Goal: Task Accomplishment & Management: Manage account settings

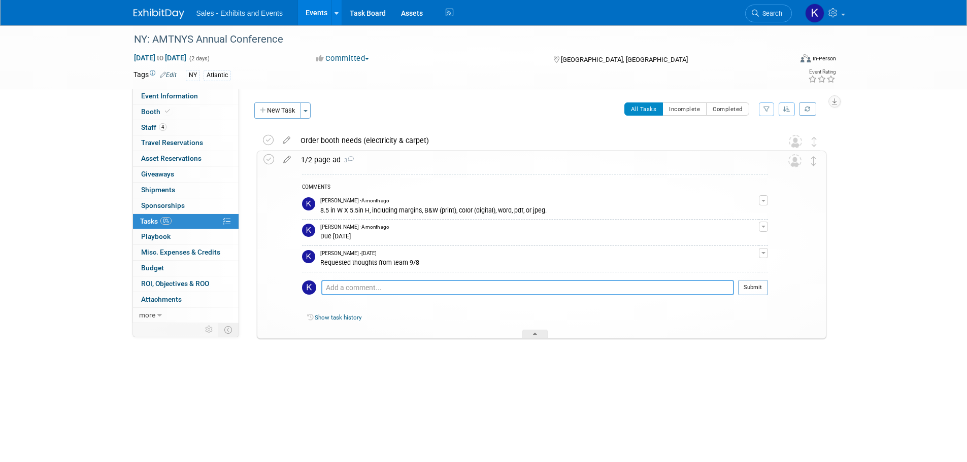
click at [342, 288] on textarea at bounding box center [527, 287] width 413 height 15
type textarea "Put into Workfront 9/24"
click at [756, 288] on button "Submit" at bounding box center [753, 287] width 30 height 15
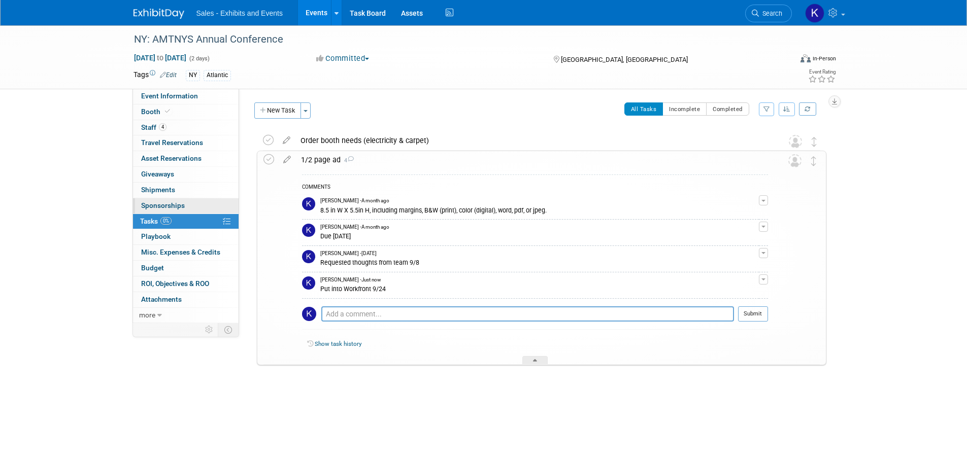
click at [169, 202] on span "Sponsorships 0" at bounding box center [163, 206] width 44 height 8
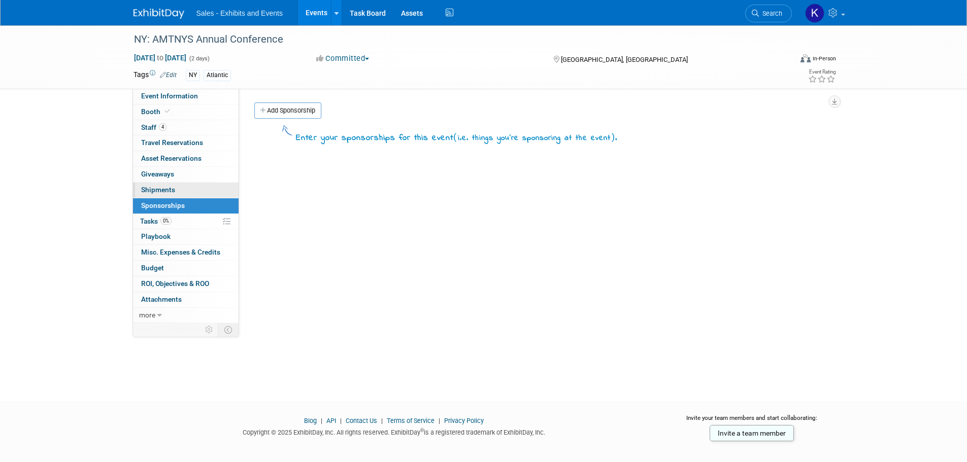
click at [163, 183] on link "0 Shipments 0" at bounding box center [186, 190] width 106 height 15
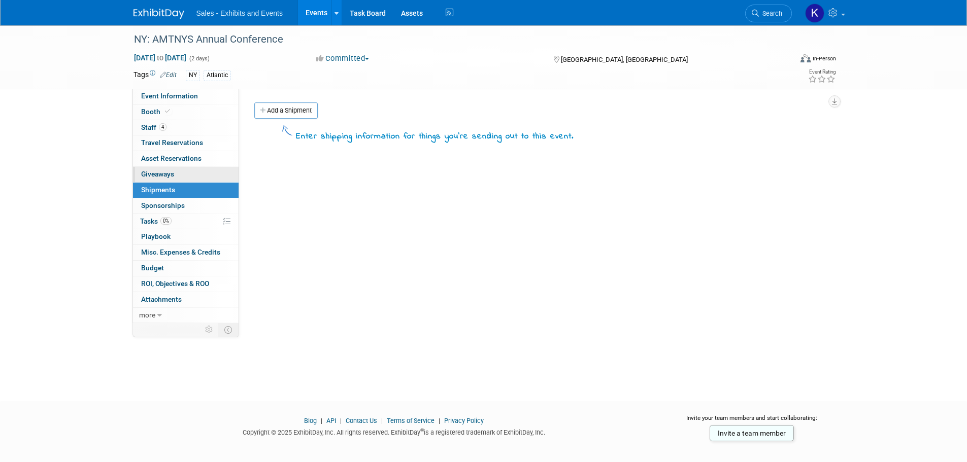
click at [162, 168] on link "0 Giveaways 0" at bounding box center [186, 174] width 106 height 15
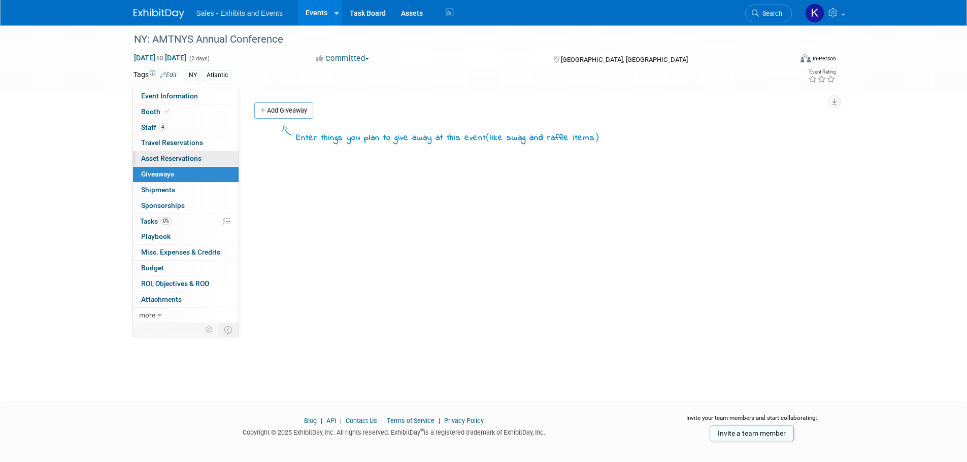
click at [165, 152] on link "0 Asset Reservations 0" at bounding box center [186, 158] width 106 height 15
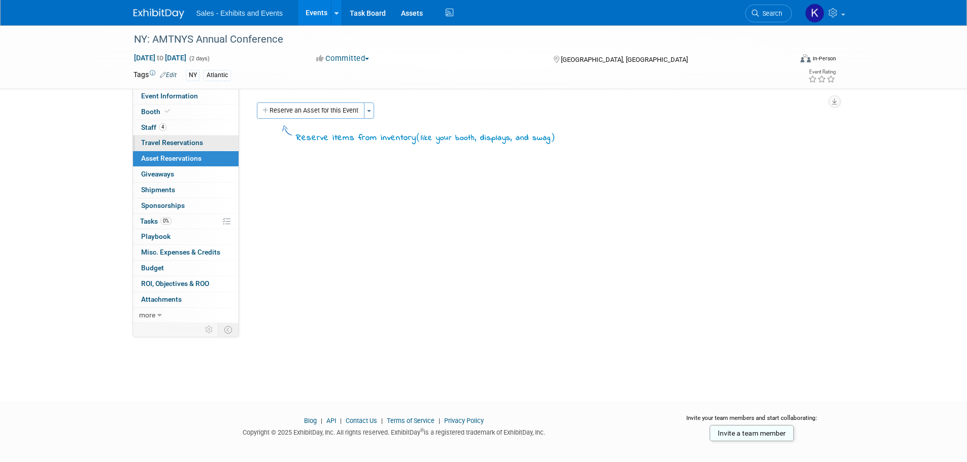
click at [187, 144] on span "Travel Reservations 0" at bounding box center [172, 143] width 62 height 8
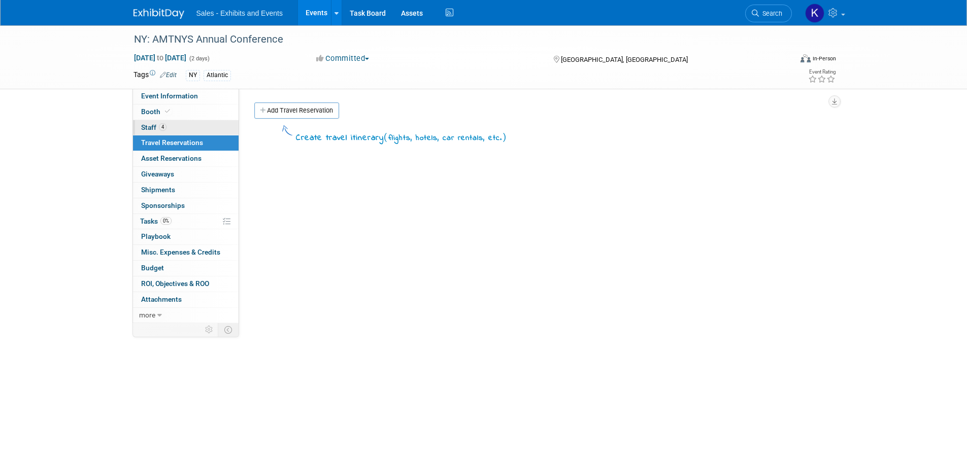
click at [153, 126] on span "Staff 4" at bounding box center [153, 127] width 25 height 8
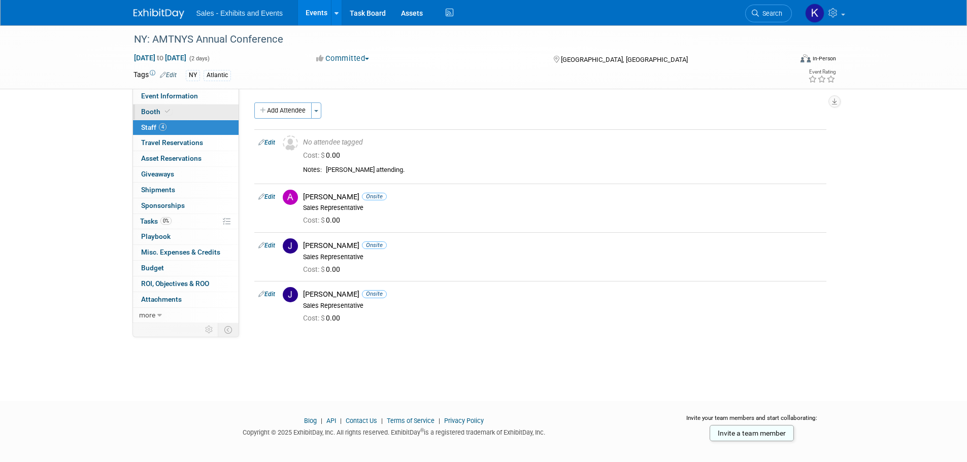
click at [153, 109] on span "Booth" at bounding box center [156, 112] width 31 height 8
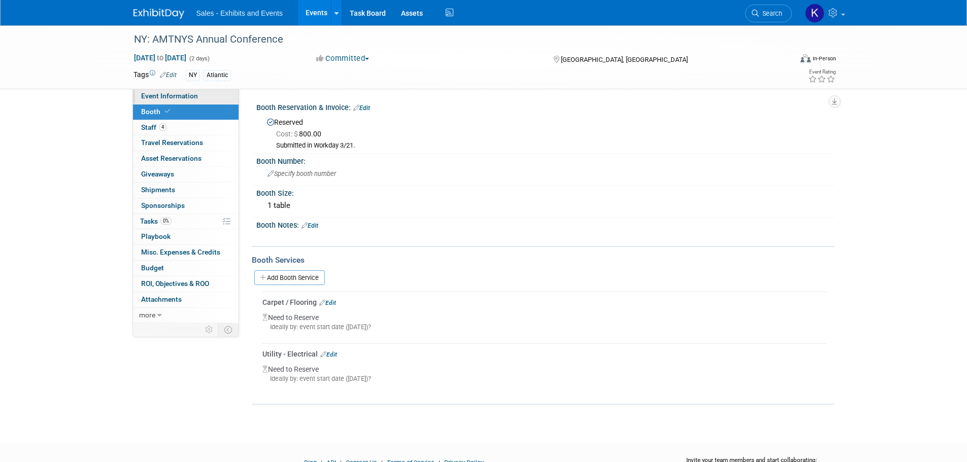
click at [166, 91] on link "Event Information" at bounding box center [186, 96] width 106 height 15
select select "Atlantic"
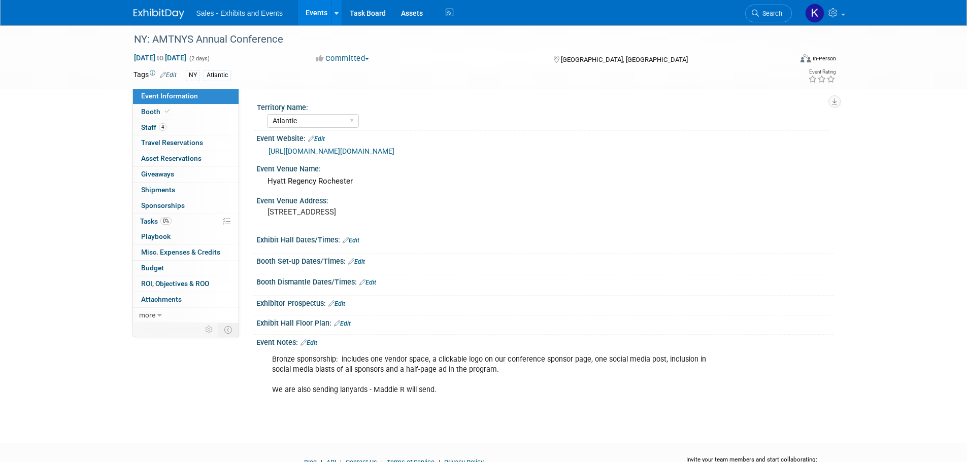
click at [161, 11] on img at bounding box center [158, 14] width 51 height 10
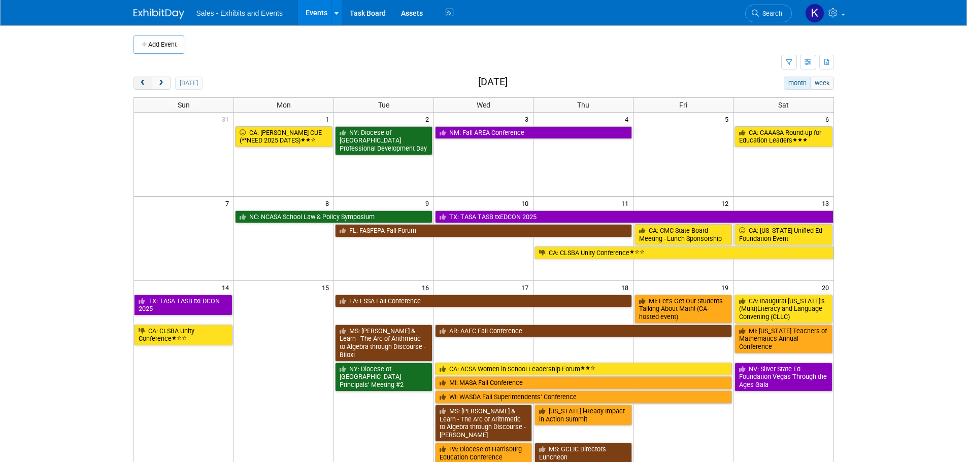
click at [145, 84] on span "prev" at bounding box center [143, 83] width 8 height 7
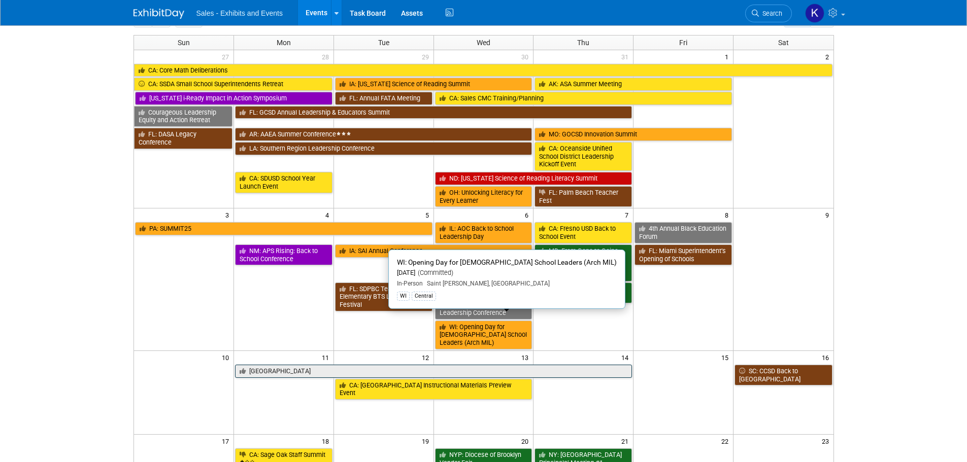
scroll to position [203, 0]
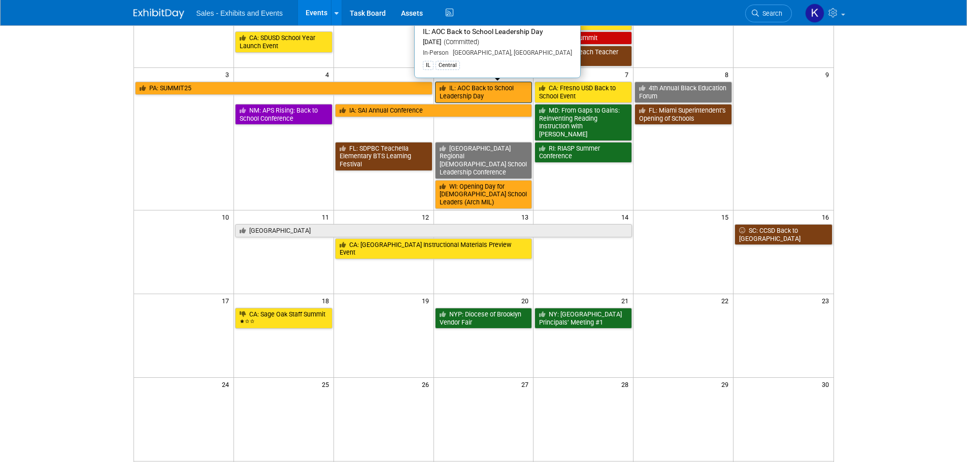
click at [479, 91] on link "IL: AOC Back to School Leadership Day" at bounding box center [483, 92] width 97 height 21
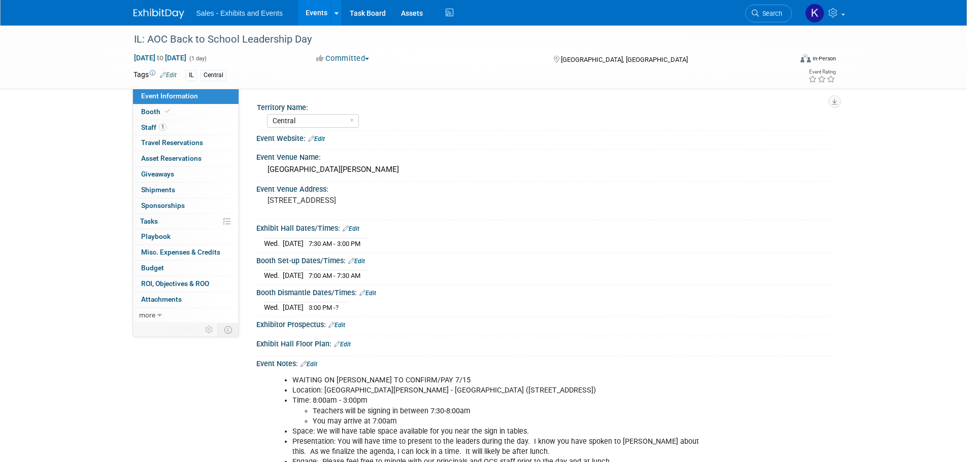
select select "Central"
click at [151, 112] on span "Booth" at bounding box center [156, 112] width 31 height 8
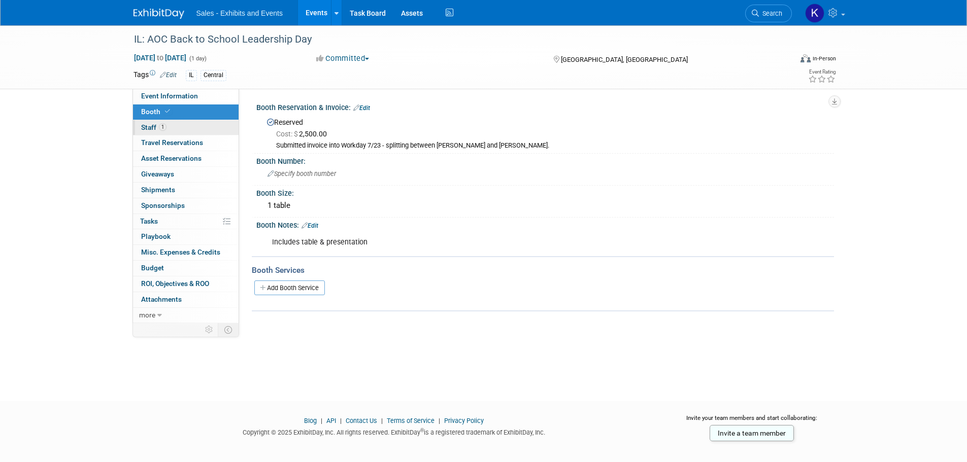
click at [149, 126] on span "Staff 1" at bounding box center [153, 127] width 25 height 8
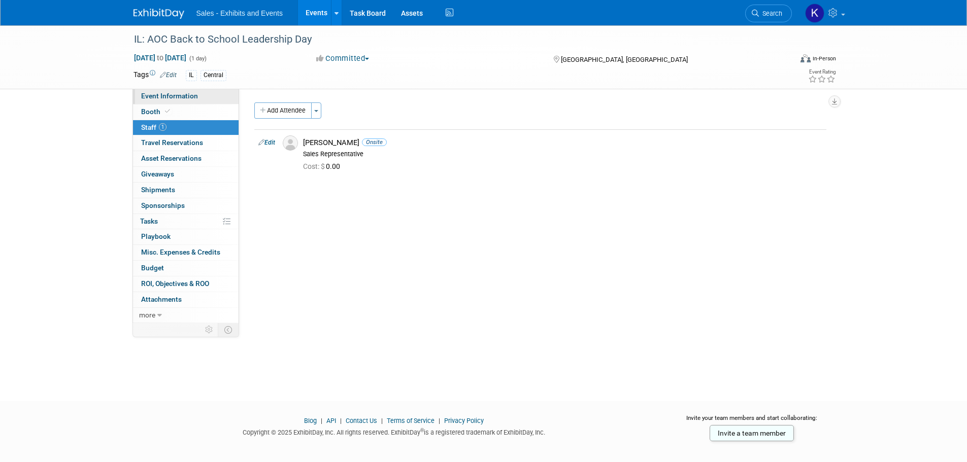
click at [148, 102] on link "Event Information" at bounding box center [186, 96] width 106 height 15
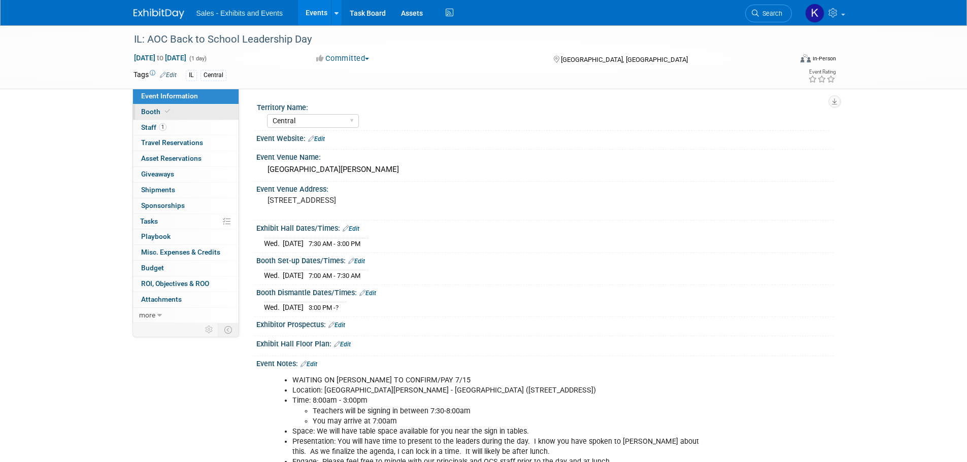
click at [152, 111] on span "Booth" at bounding box center [156, 112] width 31 height 8
